Goal: Information Seeking & Learning: Learn about a topic

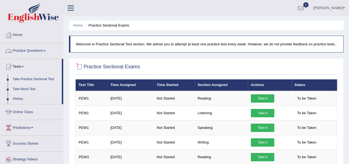
click at [40, 50] on link "Practice Questions" at bounding box center [31, 50] width 63 height 14
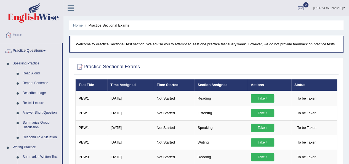
click at [329, 9] on link "Rupali Selly" at bounding box center [329, 7] width 40 height 14
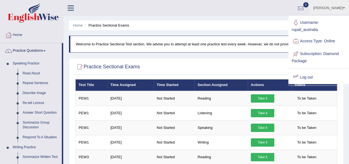
click at [302, 78] on link "Log out" at bounding box center [319, 77] width 60 height 13
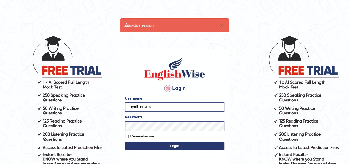
type input "rizwinriyas5"
click at [168, 145] on button "Login" at bounding box center [174, 145] width 99 height 8
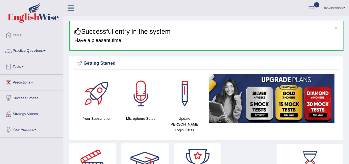
drag, startPoint x: 36, startPoint y: 52, endPoint x: 45, endPoint y: 66, distance: 16.8
click at [36, 52] on link "Practice Questions" at bounding box center [31, 50] width 63 height 14
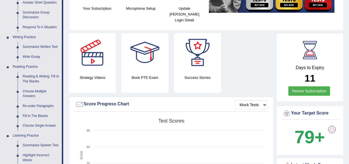
scroll to position [110, 0]
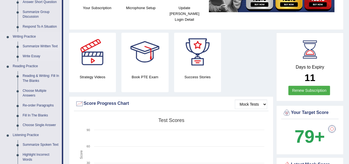
click at [47, 44] on link "Summarize Written Text" at bounding box center [41, 46] width 42 height 10
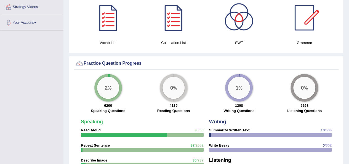
scroll to position [384, 0]
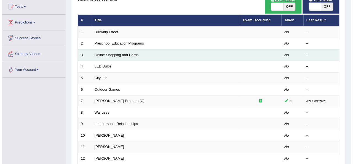
scroll to position [28, 0]
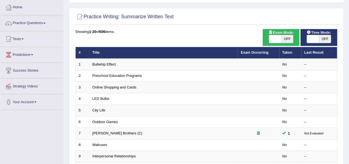
click at [281, 37] on span "OFF" at bounding box center [287, 39] width 12 height 8
checkbox input "true"
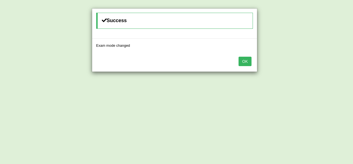
click at [246, 60] on button "OK" at bounding box center [245, 61] width 13 height 9
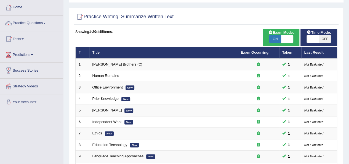
drag, startPoint x: 0, startPoint y: 0, endPoint x: 324, endPoint y: 40, distance: 326.7
click at [324, 40] on span "OFF" at bounding box center [325, 39] width 12 height 8
checkbox input "true"
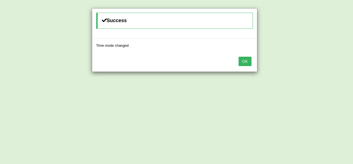
click at [242, 60] on button "OK" at bounding box center [245, 61] width 13 height 9
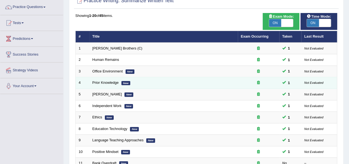
scroll to position [55, 0]
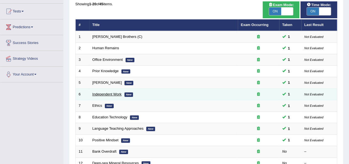
click at [117, 92] on link "Independent Work" at bounding box center [106, 94] width 29 height 4
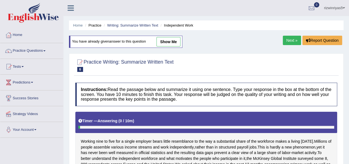
click at [166, 42] on link "show me" at bounding box center [168, 41] width 24 height 9
type textarea "Working nine to five for a single employer bears little resemblance to the way …"
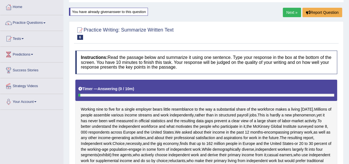
scroll to position [28, 0]
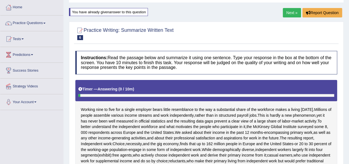
click at [287, 14] on link "Next »" at bounding box center [292, 12] width 18 height 9
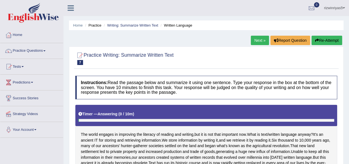
click at [136, 26] on link "Writing: Summarize Written Text" at bounding box center [132, 25] width 51 height 4
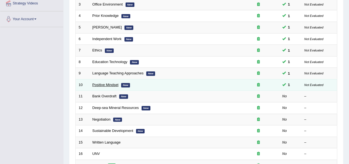
click at [104, 82] on link "Positive Mindset" at bounding box center [105, 84] width 26 height 4
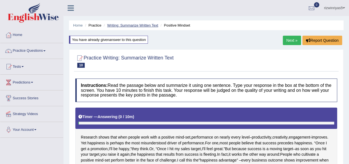
click at [134, 26] on link "Writing: Summarize Written Text" at bounding box center [132, 25] width 51 height 4
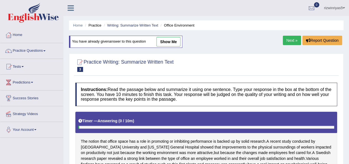
click at [176, 40] on link "show me" at bounding box center [168, 41] width 24 height 9
type textarea "The notion that office space has a role in promoting or inhabiting performance …"
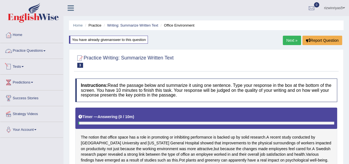
click at [32, 49] on link "Practice Questions" at bounding box center [31, 50] width 63 height 14
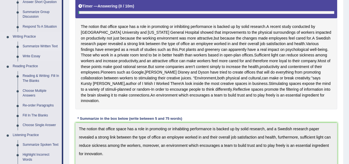
scroll to position [83, 0]
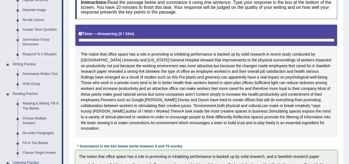
click at [34, 55] on link "Respond To A Situation" at bounding box center [41, 54] width 42 height 10
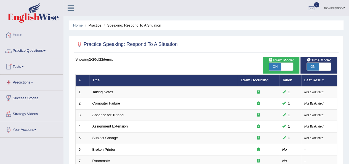
drag, startPoint x: 19, startPoint y: 65, endPoint x: 22, endPoint y: 73, distance: 8.4
click at [19, 65] on link "Tests" at bounding box center [31, 66] width 63 height 14
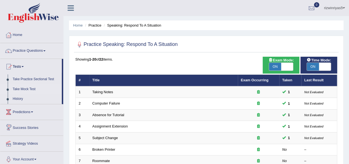
click at [22, 89] on link "Take Mock Test" at bounding box center [36, 89] width 52 height 10
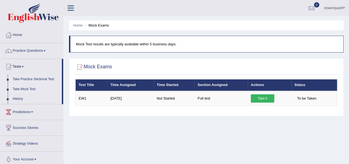
click at [23, 77] on link "Take Practice Sectional Test" at bounding box center [36, 79] width 52 height 10
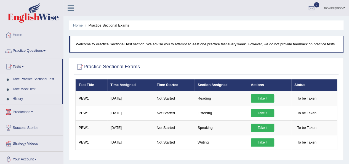
click at [17, 89] on link "Take Mock Test" at bounding box center [36, 89] width 52 height 10
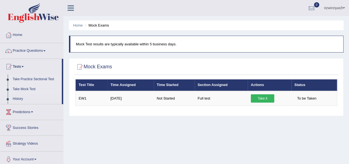
click at [30, 80] on link "Take Practice Sectional Test" at bounding box center [36, 79] width 52 height 10
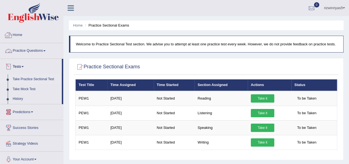
click at [25, 49] on link "Practice Questions" at bounding box center [31, 50] width 63 height 14
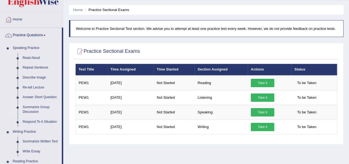
scroll to position [28, 0]
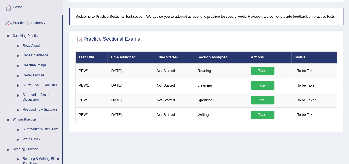
click at [34, 110] on link "Respond To A Situation" at bounding box center [41, 110] width 42 height 10
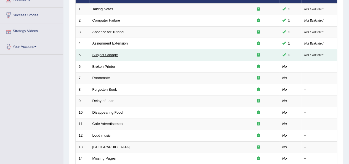
click at [101, 55] on link "Subject Change" at bounding box center [105, 55] width 26 height 4
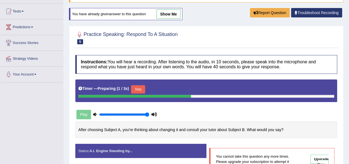
scroll to position [55, 0]
click at [171, 16] on link "show me" at bounding box center [168, 13] width 24 height 9
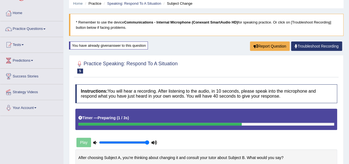
scroll to position [0, 0]
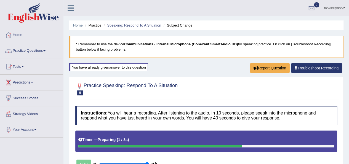
click at [139, 21] on ul "Home Practice Speaking: Respond To A Situation Subject Change" at bounding box center [206, 25] width 274 height 10
click at [137, 26] on link "Speaking: Respond To A Situation" at bounding box center [134, 25] width 54 height 4
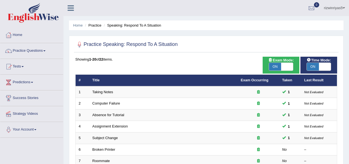
click at [104, 113] on link "Absence for Tutorial" at bounding box center [108, 115] width 32 height 4
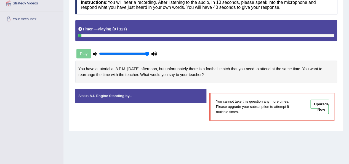
scroll to position [28, 0]
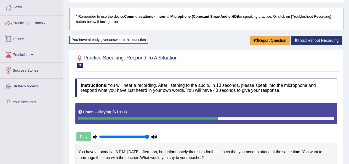
drag, startPoint x: 37, startPoint y: 20, endPoint x: 41, endPoint y: 28, distance: 9.2
click at [37, 20] on link "Practice Questions" at bounding box center [31, 22] width 63 height 14
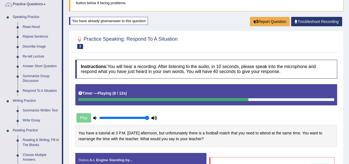
scroll to position [83, 0]
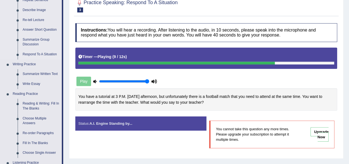
click at [36, 52] on link "Respond To A Situation" at bounding box center [41, 54] width 42 height 10
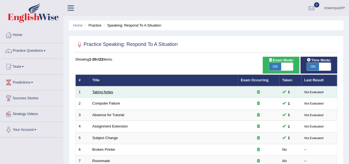
click at [102, 91] on link "Taking Notes" at bounding box center [102, 92] width 21 height 4
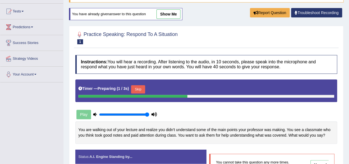
scroll to position [55, 0]
drag, startPoint x: 167, startPoint y: 15, endPoint x: 160, endPoint y: 91, distance: 76.4
click at [167, 15] on link "show me" at bounding box center [168, 13] width 24 height 9
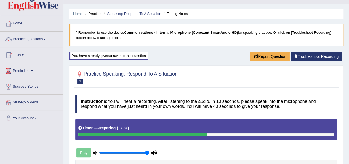
scroll to position [0, 0]
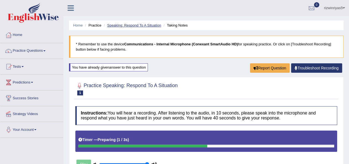
click at [119, 23] on link "Speaking: Respond To A Situation" at bounding box center [134, 25] width 54 height 4
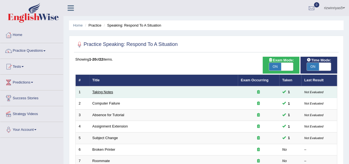
drag, startPoint x: 0, startPoint y: 0, endPoint x: 98, endPoint y: 91, distance: 133.9
click at [97, 92] on link "Taking Notes" at bounding box center [102, 92] width 21 height 4
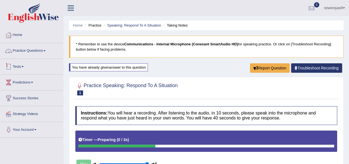
click at [40, 51] on link "Practice Questions" at bounding box center [31, 50] width 63 height 14
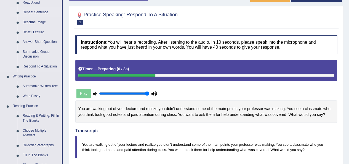
scroll to position [83, 0]
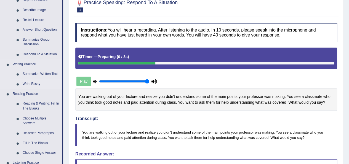
click at [35, 81] on link "Write Essay" at bounding box center [41, 84] width 42 height 10
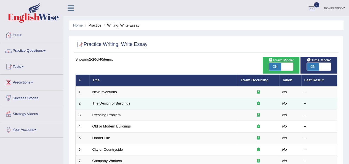
click at [117, 103] on link "The Design of Buildings" at bounding box center [111, 103] width 38 height 4
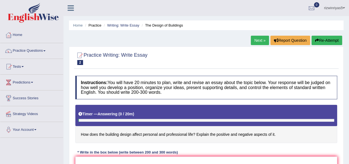
click at [254, 42] on link "Next »" at bounding box center [260, 40] width 18 height 9
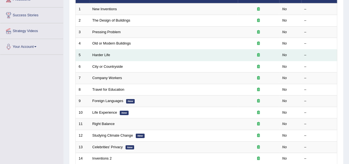
click at [101, 50] on td "Harder Life" at bounding box center [163, 55] width 148 height 12
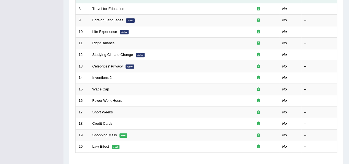
scroll to position [165, 0]
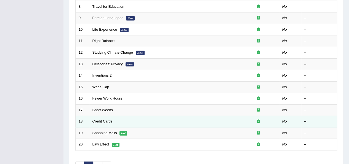
click at [99, 120] on link "Credit Cards" at bounding box center [102, 121] width 20 height 4
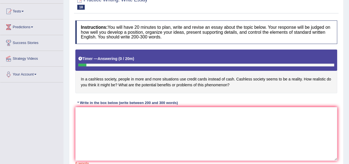
drag, startPoint x: 80, startPoint y: 77, endPoint x: 225, endPoint y: 87, distance: 145.6
click at [217, 91] on h4 "In a cashless society, people in more and more situations use credit cards inst…" at bounding box center [206, 71] width 262 height 44
click at [225, 87] on h4 "In a cashless society, people in more and more situations use credit cards inst…" at bounding box center [206, 71] width 262 height 44
click at [263, 121] on textarea at bounding box center [206, 133] width 262 height 53
